Goal: Task Accomplishment & Management: Complete application form

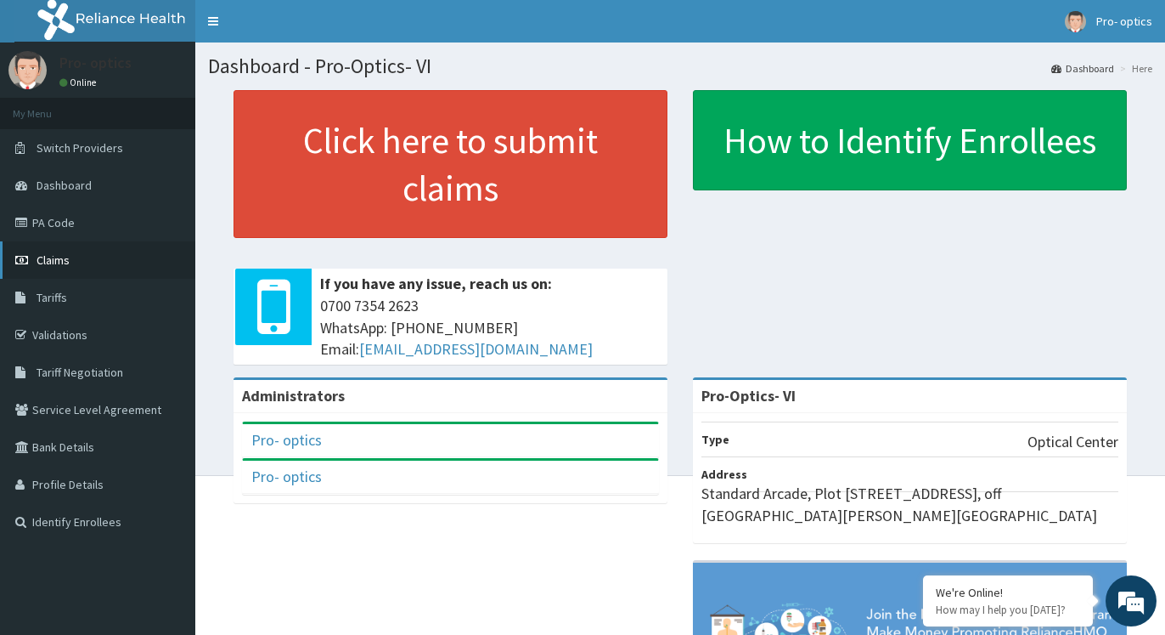
click at [56, 262] on span "Claims" at bounding box center [53, 259] width 33 height 15
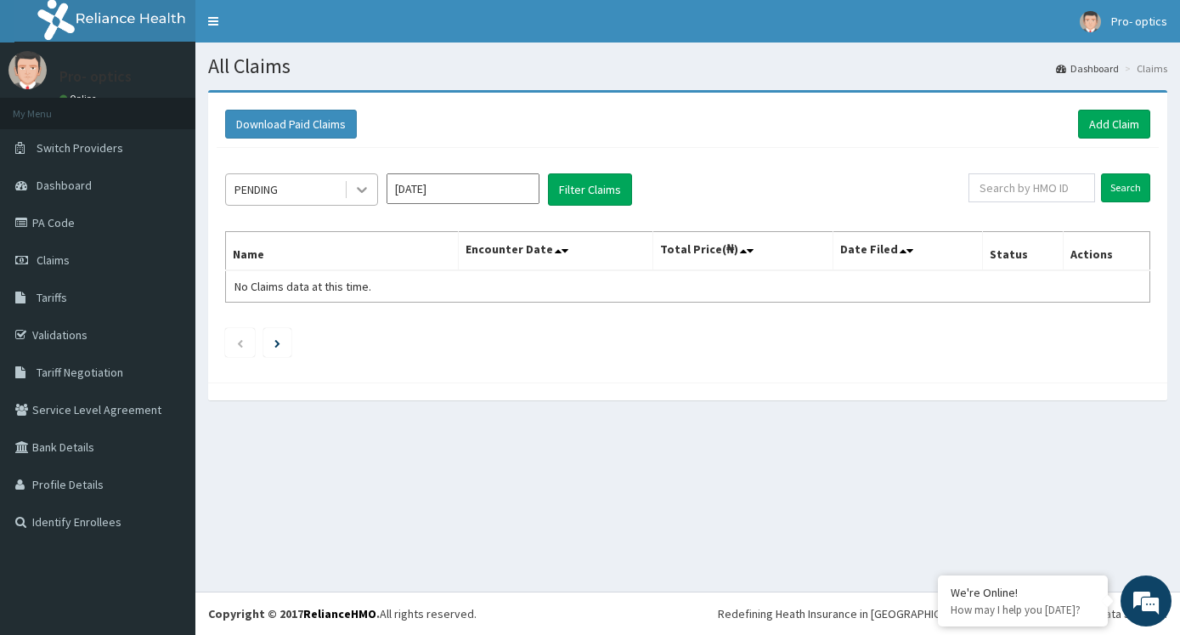
click at [366, 187] on icon at bounding box center [361, 189] width 17 height 17
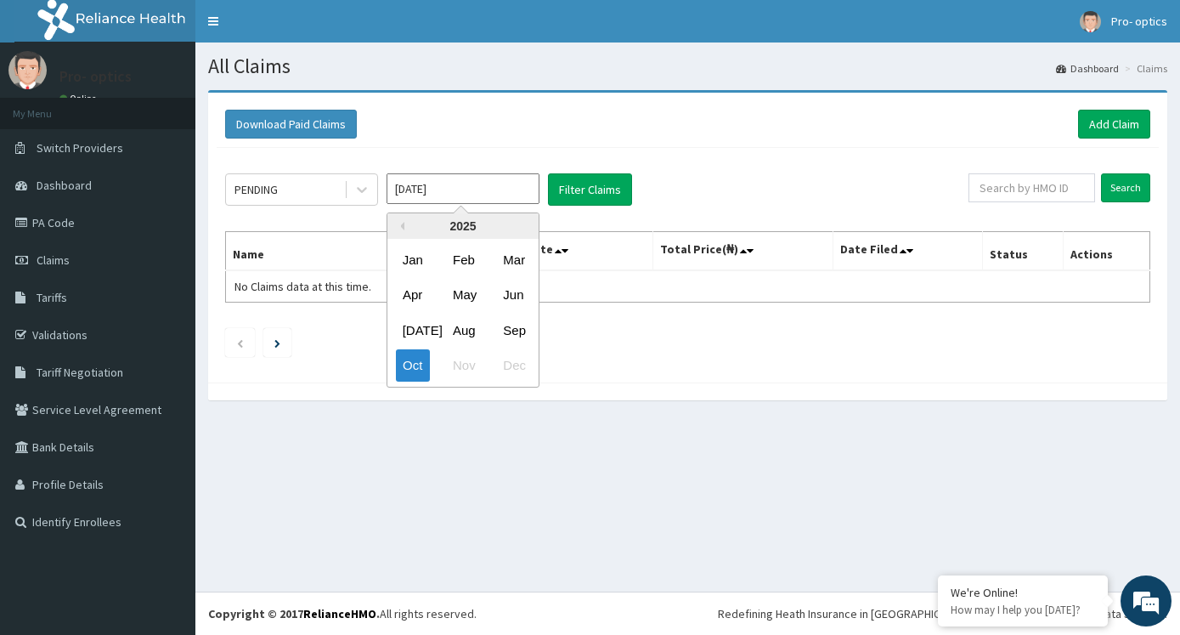
click at [448, 193] on input "Oct 2025" at bounding box center [463, 188] width 153 height 31
click at [416, 302] on div "Apr" at bounding box center [413, 294] width 34 height 31
click at [502, 191] on input "Apr 2025" at bounding box center [463, 188] width 153 height 31
click at [516, 257] on div "Mar" at bounding box center [513, 259] width 34 height 31
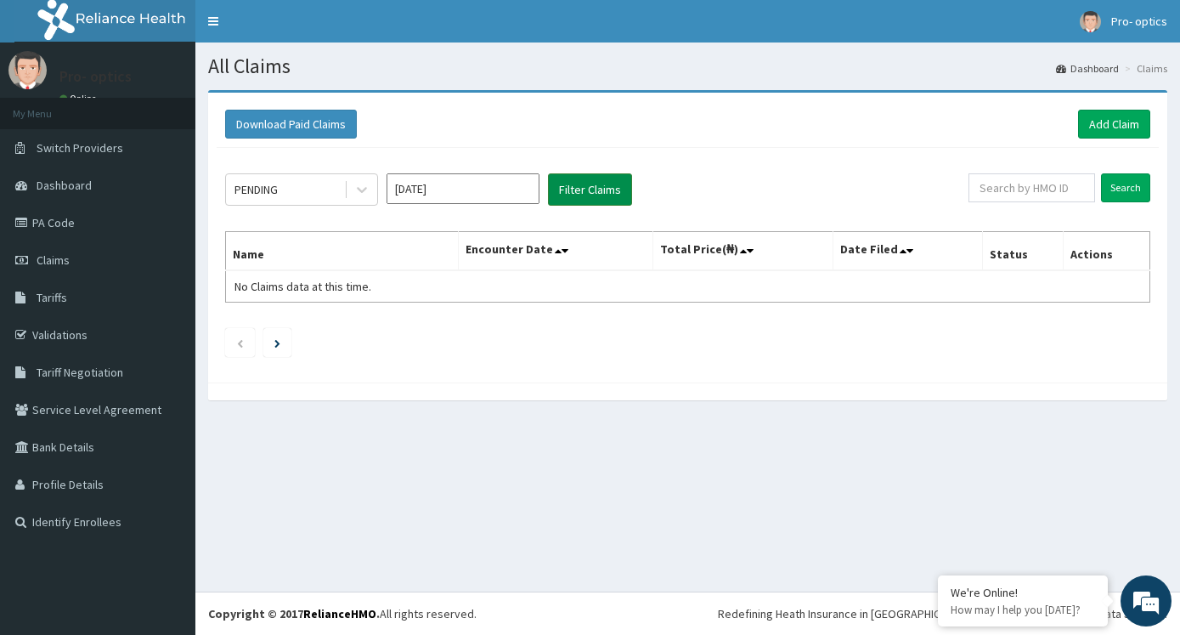
click at [605, 183] on button "Filter Claims" at bounding box center [590, 189] width 84 height 32
click at [601, 190] on button "Filter Claims" at bounding box center [590, 189] width 84 height 32
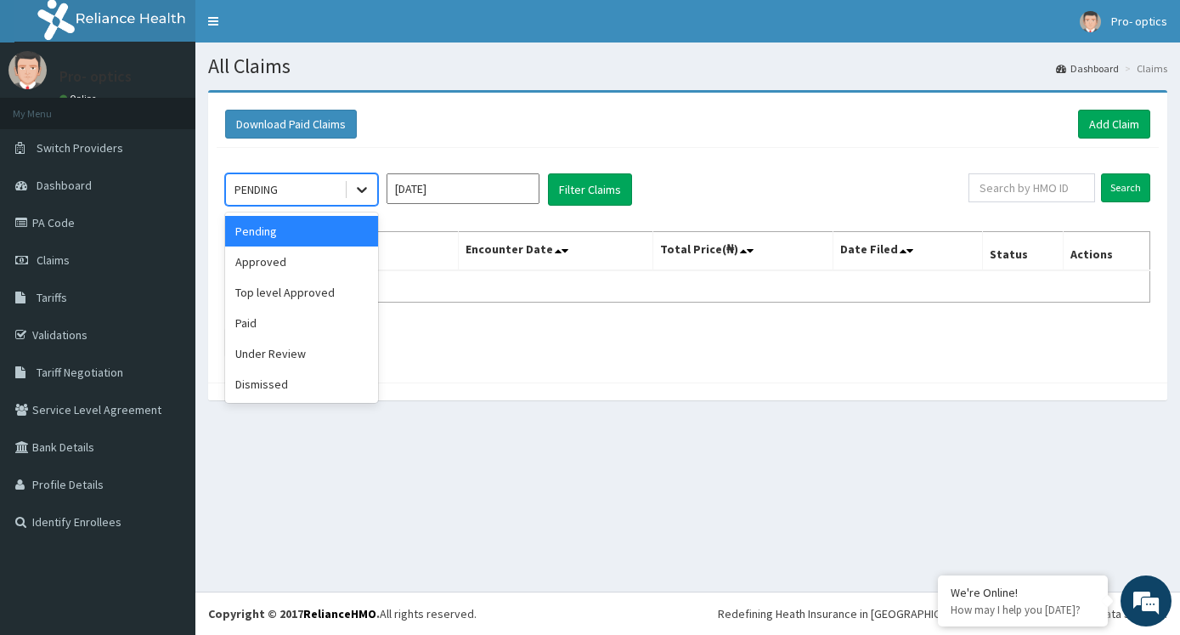
click at [358, 195] on icon at bounding box center [361, 189] width 17 height 17
click at [286, 277] on div "Approved" at bounding box center [301, 261] width 153 height 31
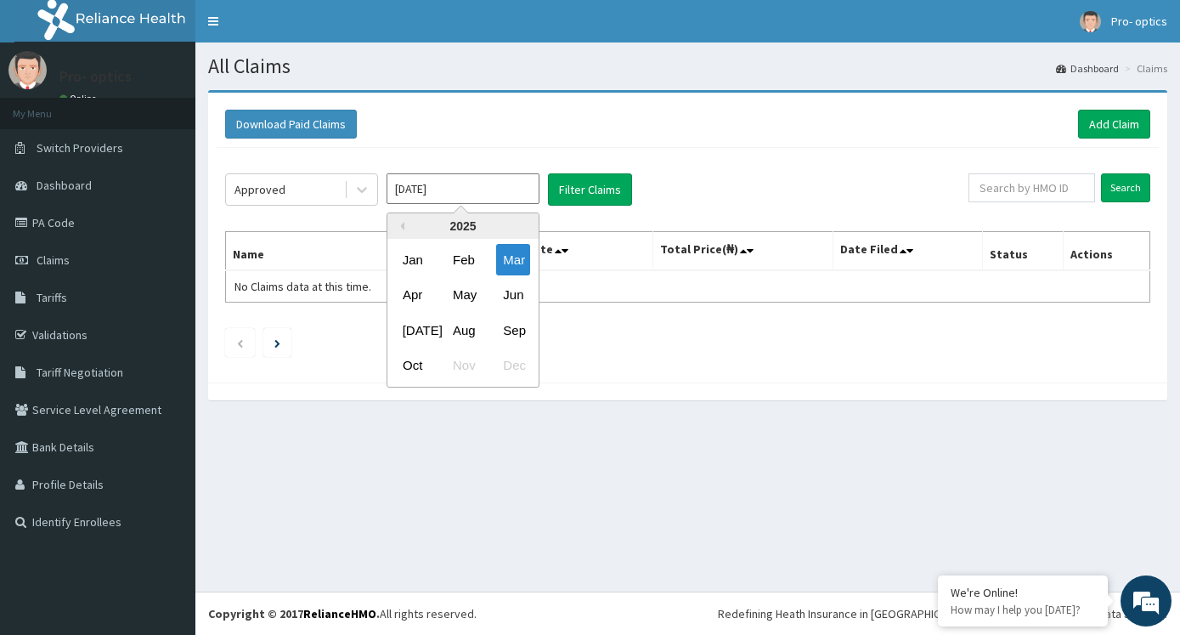
click at [443, 191] on input "Mar 2025" at bounding box center [463, 188] width 153 height 31
click at [413, 263] on div "Jan" at bounding box center [413, 259] width 34 height 31
type input "Jan 2025"
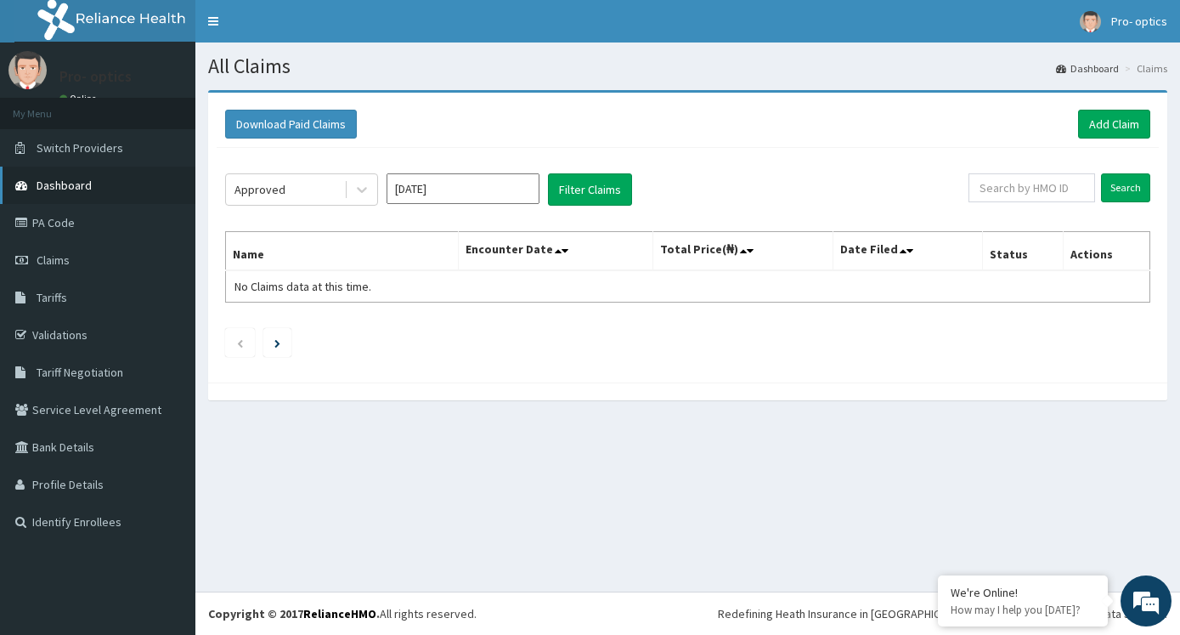
click at [42, 181] on span "Dashboard" at bounding box center [64, 185] width 55 height 15
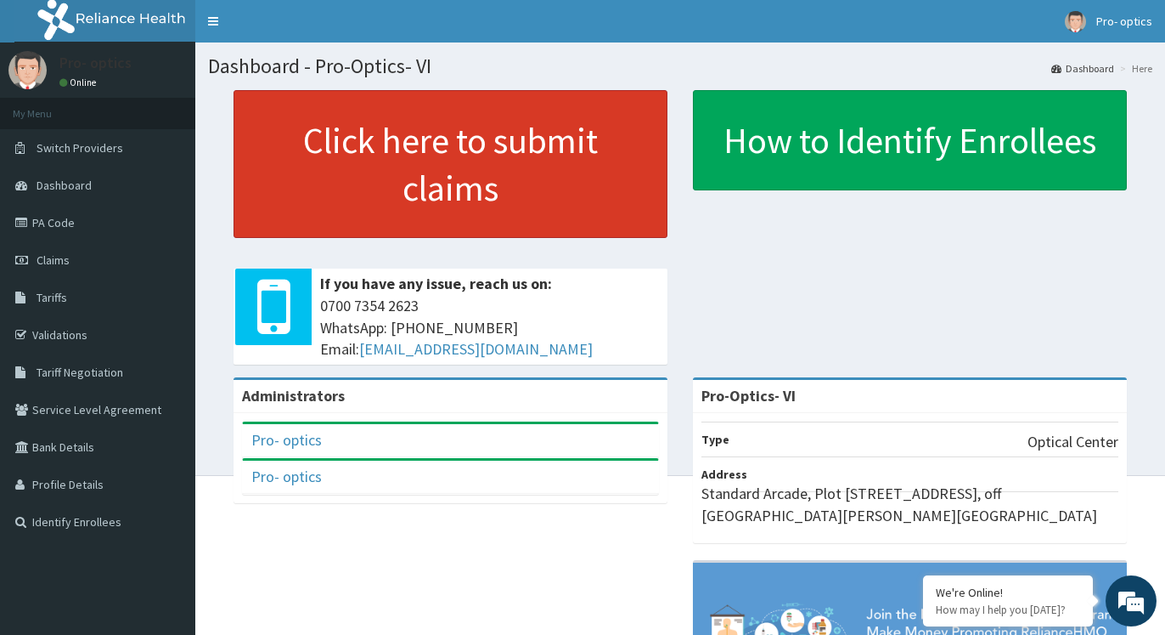
click at [474, 190] on link "Click here to submit claims" at bounding box center [451, 164] width 434 height 148
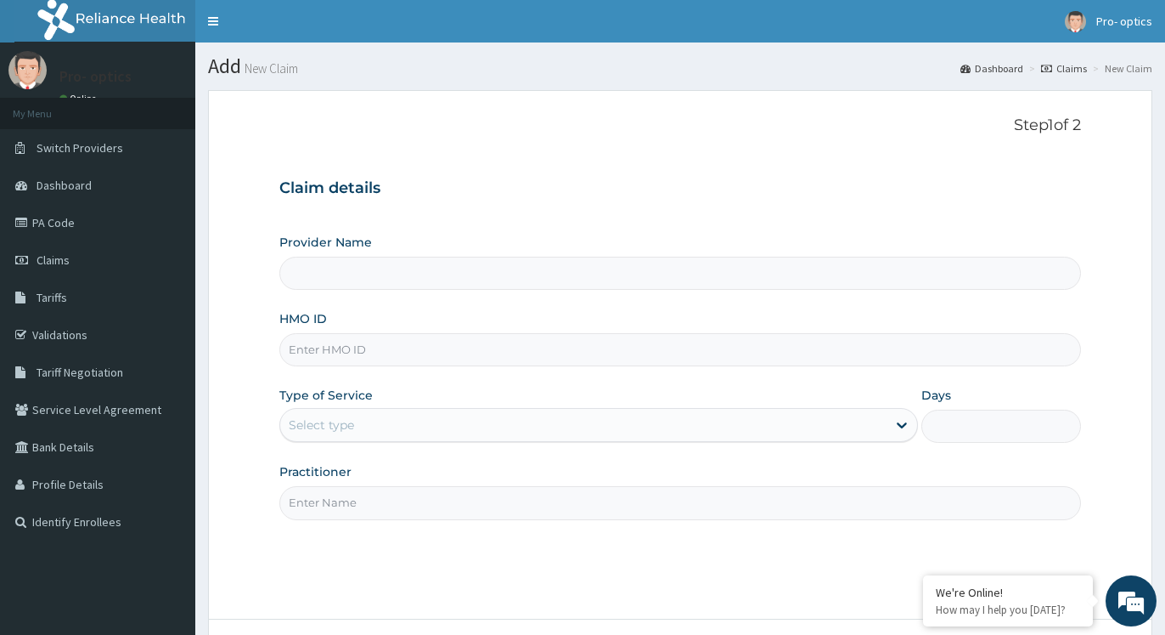
click at [559, 279] on input "Provider Name" at bounding box center [680, 273] width 802 height 33
type input "Pro-Optics- VI"
click at [339, 344] on input "HMO ID" at bounding box center [680, 349] width 802 height 33
type input "AIP/10185/A"
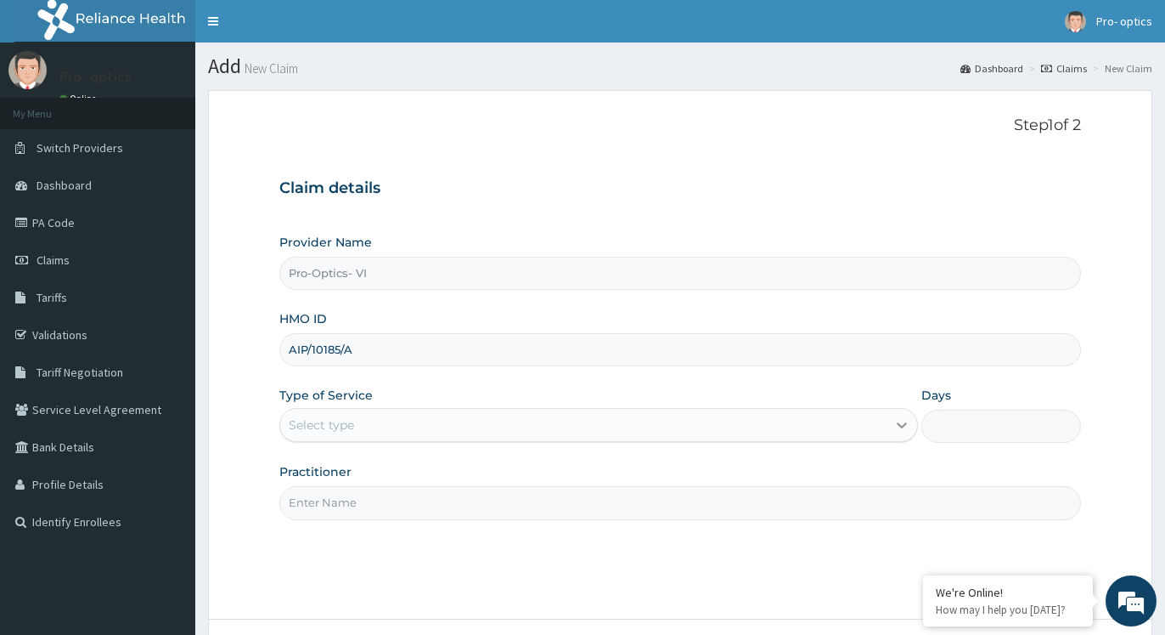
click at [898, 426] on icon at bounding box center [902, 424] width 17 height 17
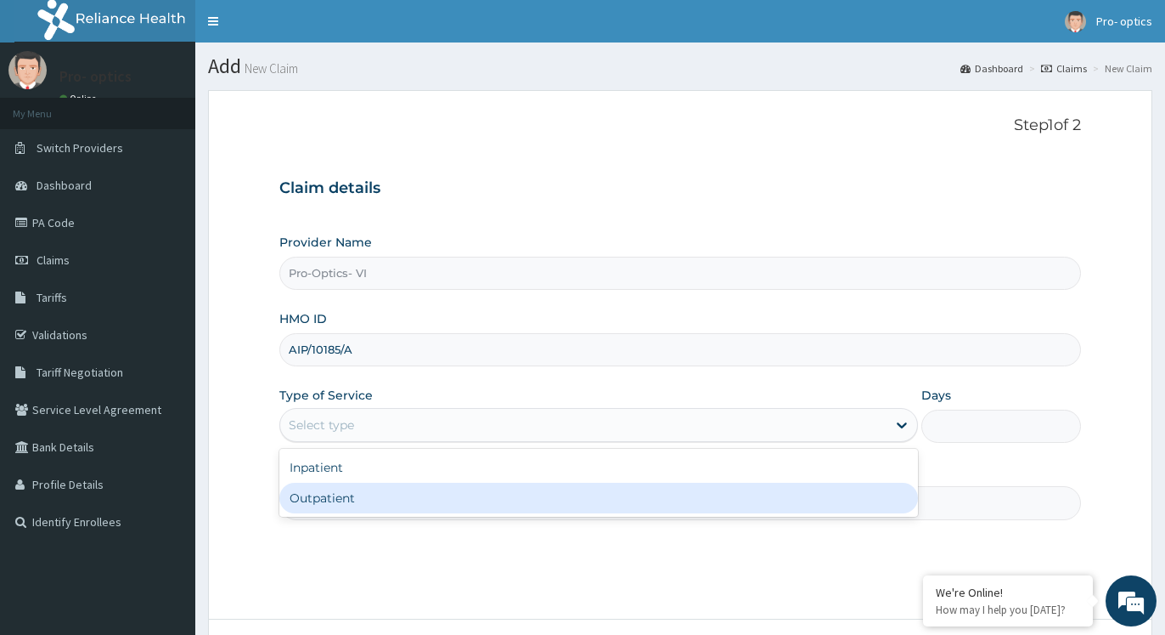
click at [612, 495] on div "Outpatient" at bounding box center [598, 497] width 639 height 31
type input "1"
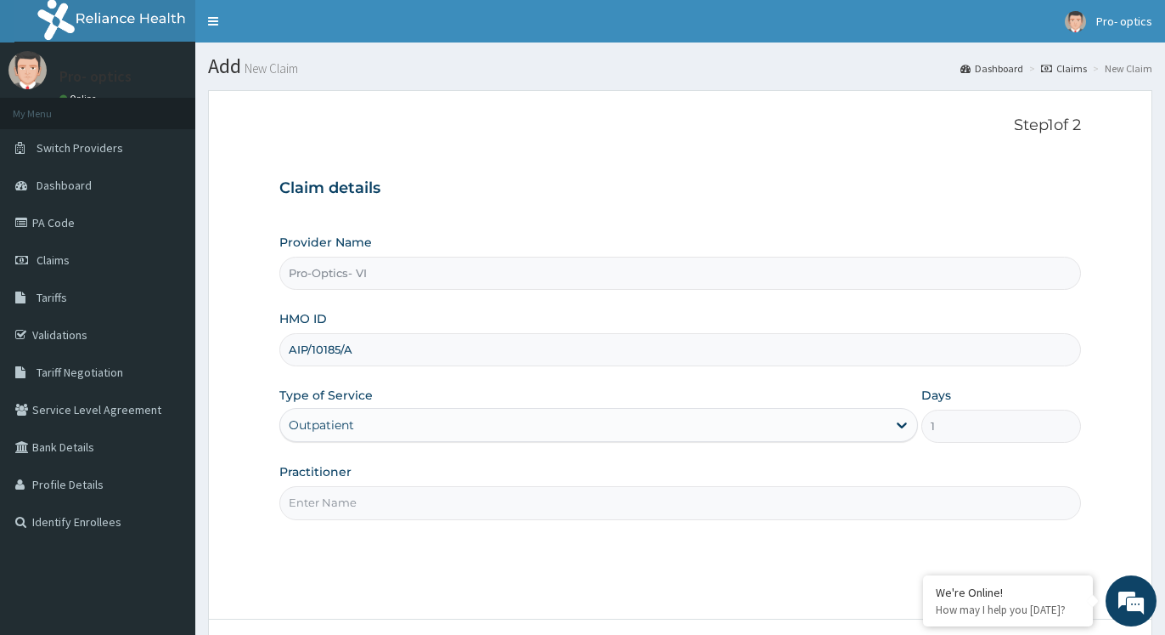
click at [373, 499] on input "Practitioner" at bounding box center [680, 502] width 802 height 33
click at [65, 332] on link "Validations" at bounding box center [97, 334] width 195 height 37
